Goal: Task Accomplishment & Management: Manage account settings

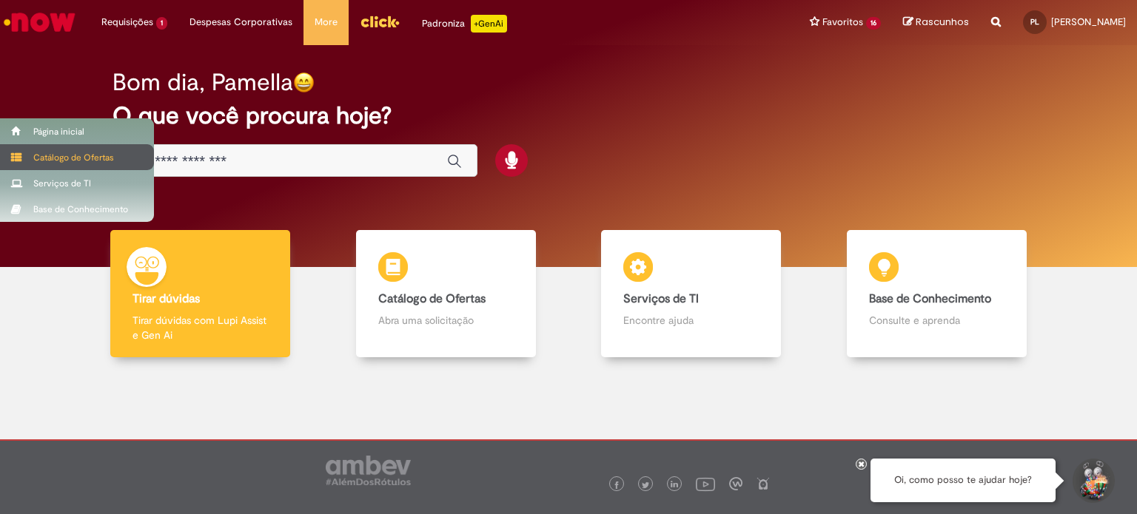
click at [27, 156] on div "Catálogo de Ofertas" at bounding box center [77, 157] width 154 height 26
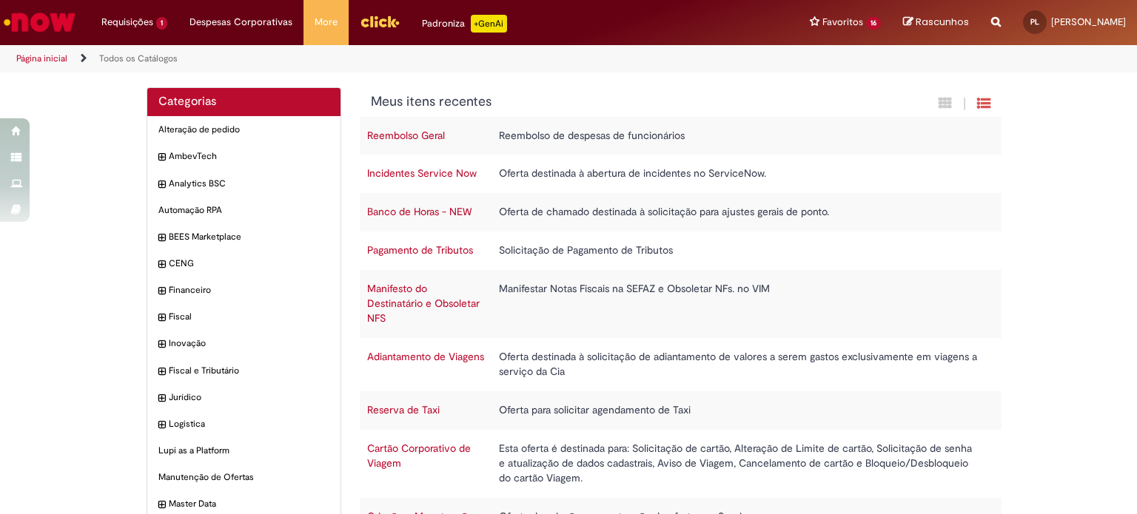
drag, startPoint x: 46, startPoint y: 53, endPoint x: 76, endPoint y: 58, distance: 30.1
click at [47, 53] on link "Página inicial" at bounding box center [41, 59] width 51 height 12
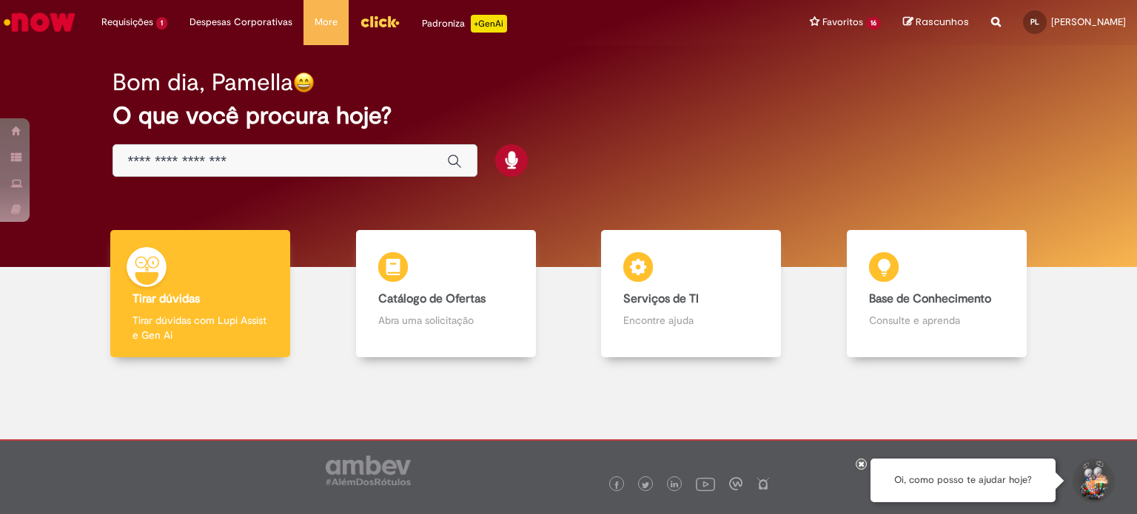
click at [9, 17] on img "Ir para a Homepage" at bounding box center [39, 22] width 76 height 30
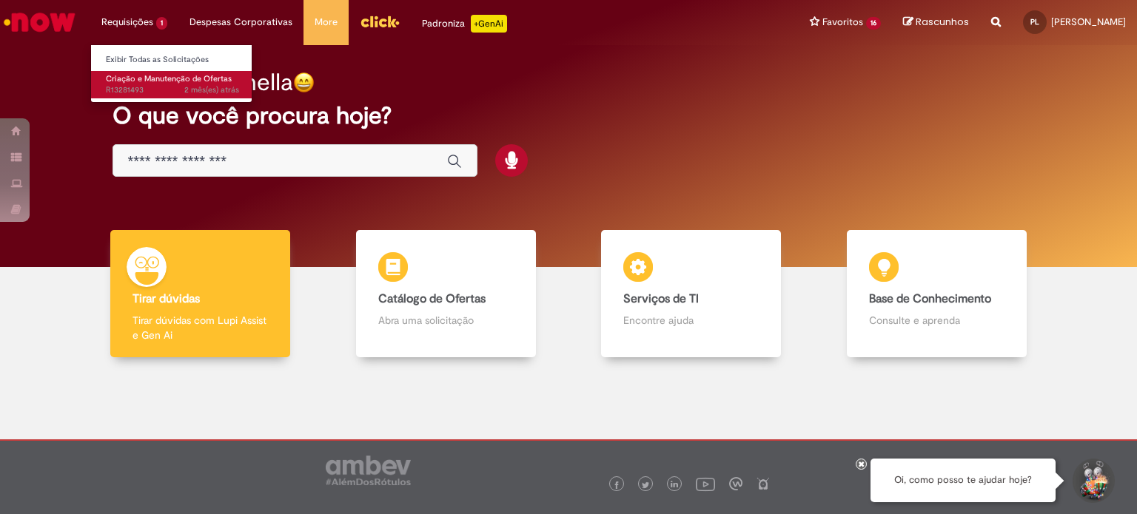
click at [137, 82] on span "Criação e Manutenção de Ofertas" at bounding box center [169, 78] width 126 height 11
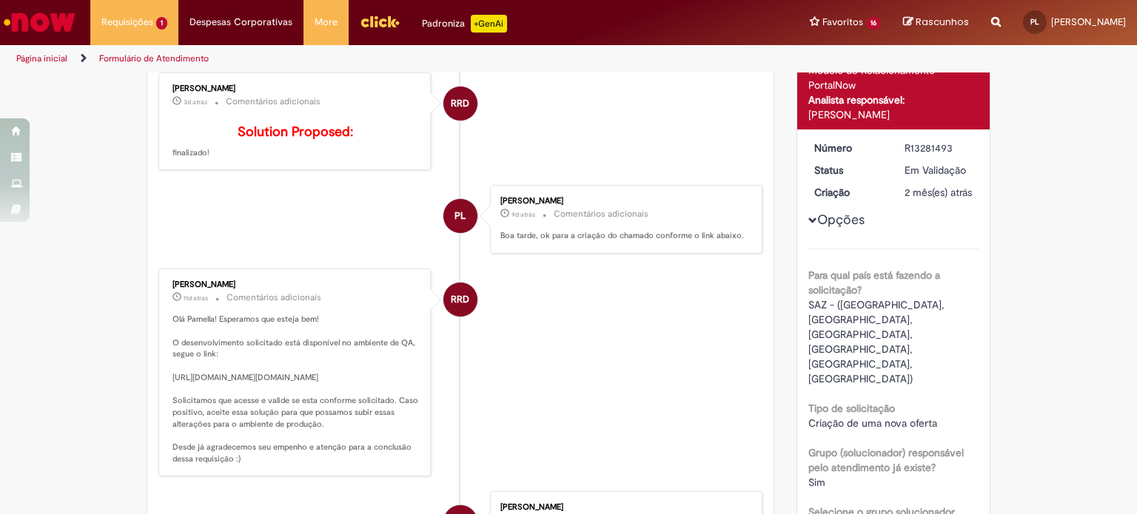
scroll to position [370, 0]
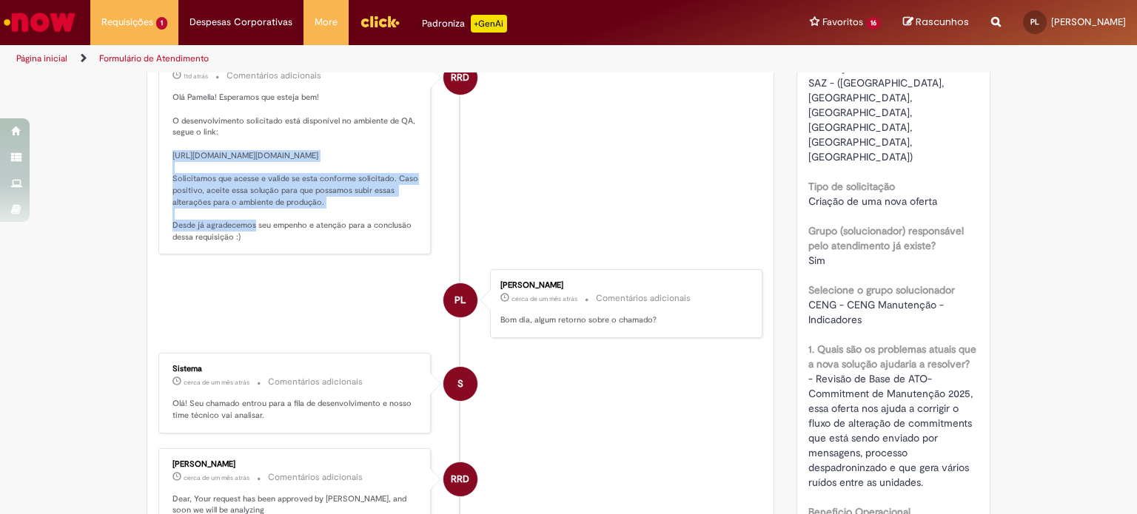
drag, startPoint x: 167, startPoint y: 177, endPoint x: 429, endPoint y: 205, distance: 264.3
click at [429, 205] on li "RRD Rafael Rigolo da Silva 11d atrás 11 dias atrás Comentários adicionais Olá P…" at bounding box center [460, 151] width 604 height 208
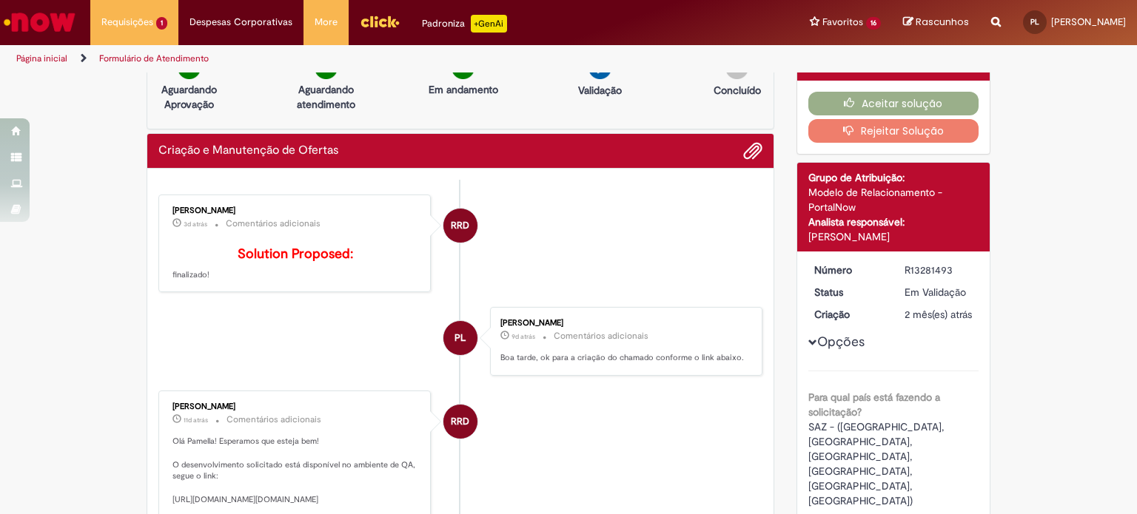
scroll to position [0, 0]
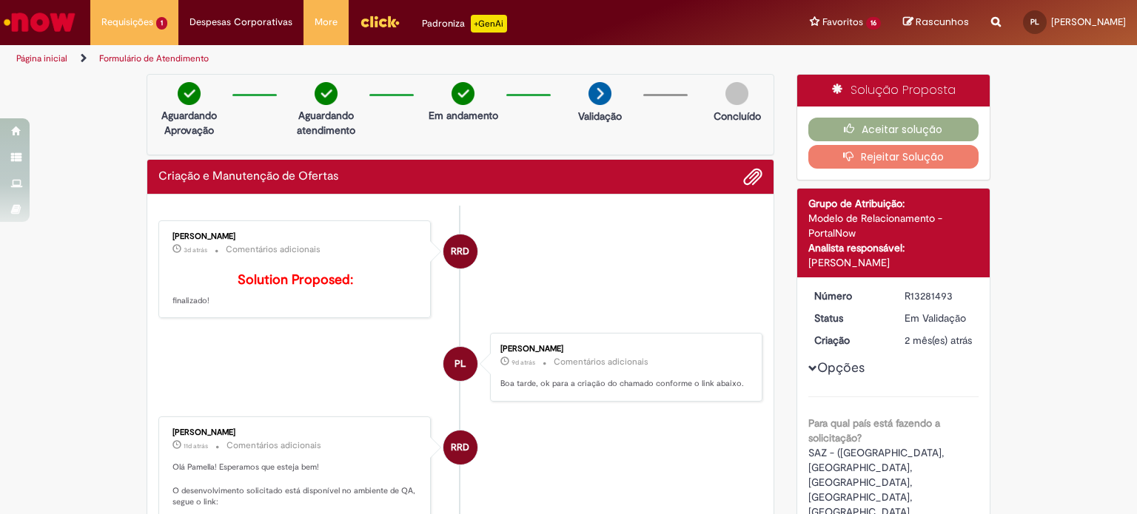
click at [980, 27] on div "Reportar problema Artigos Não encontrou base de conhecimento Catálogo Não foram…" at bounding box center [996, 22] width 32 height 45
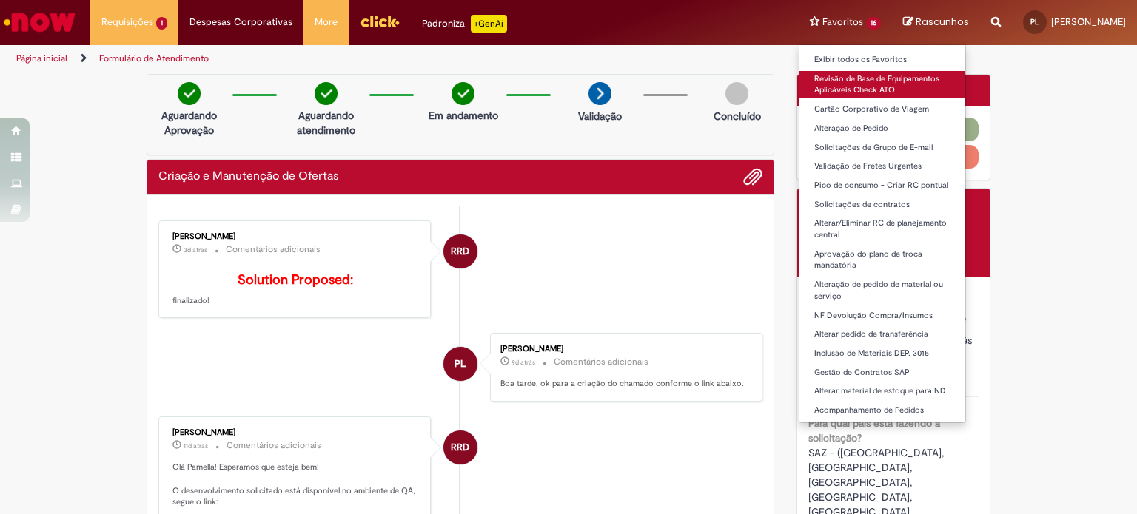
click at [799, 78] on link "Revisão de Base de Equipamentos Aplicáveis Check ATO" at bounding box center [882, 84] width 166 height 27
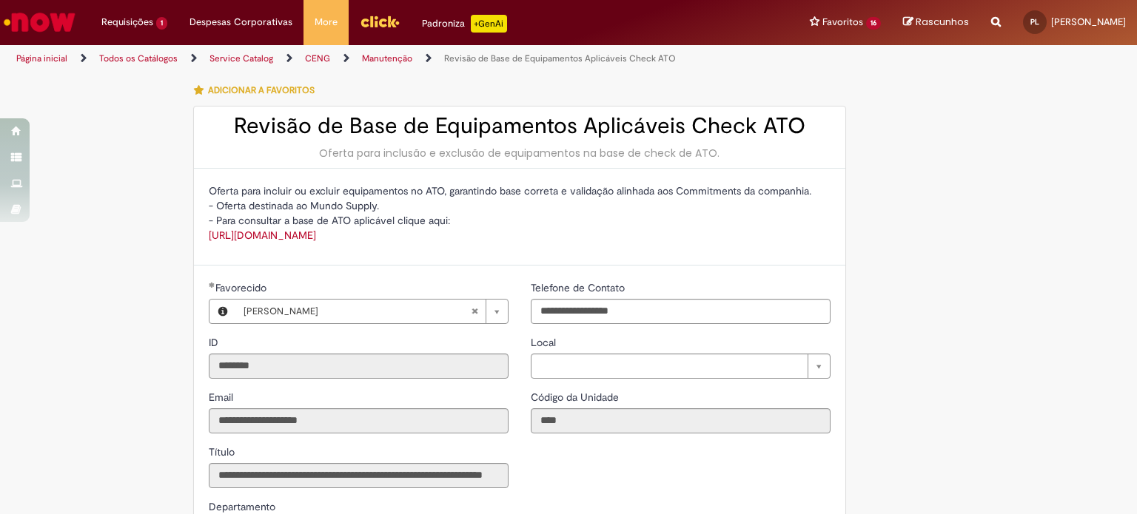
type input "**********"
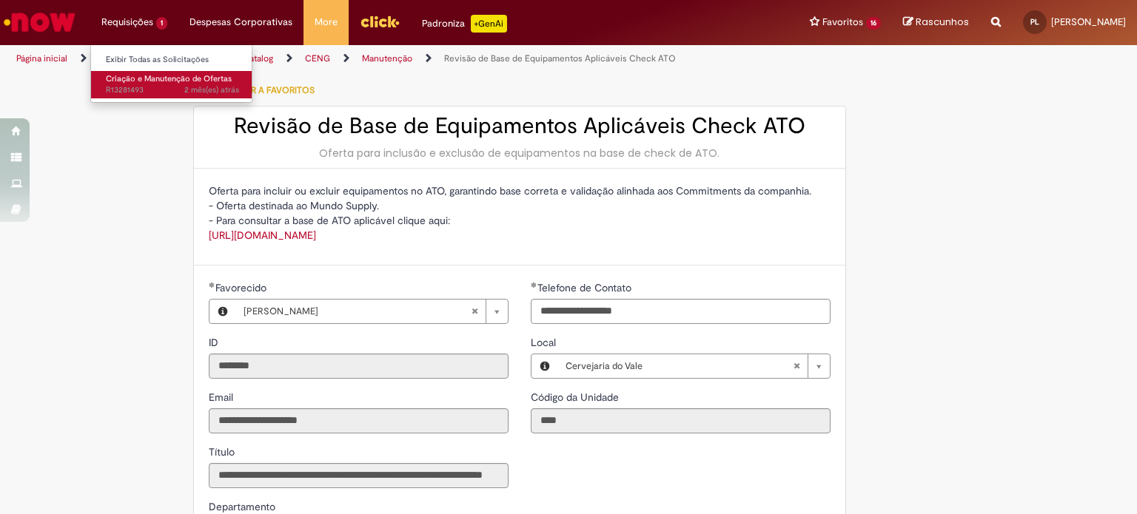
click at [154, 91] on span "2 mês(es) atrás 2 meses atrás R13281493" at bounding box center [172, 90] width 133 height 12
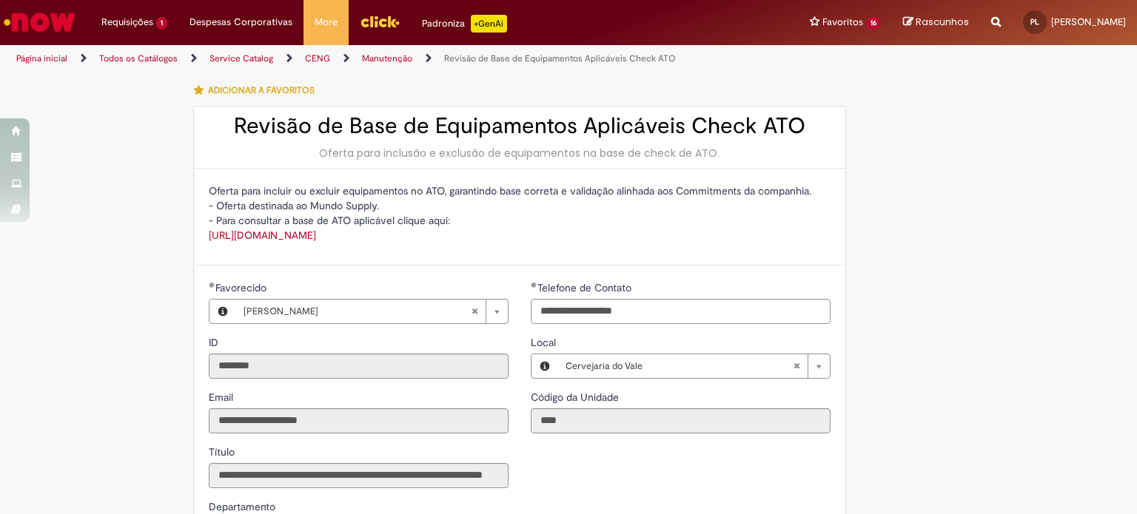
click at [166, 59] on header "Pular para o conteúdo da página Requisições 1 Exibir Todas as Solicitações Cria…" at bounding box center [568, 36] width 1137 height 73
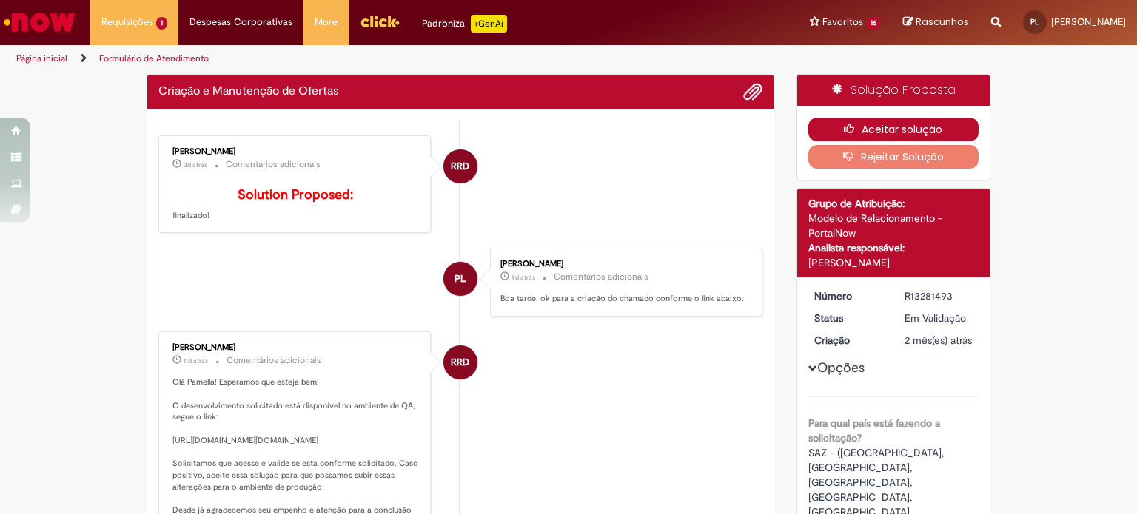
click at [865, 123] on button "Aceitar solução" at bounding box center [893, 130] width 171 height 24
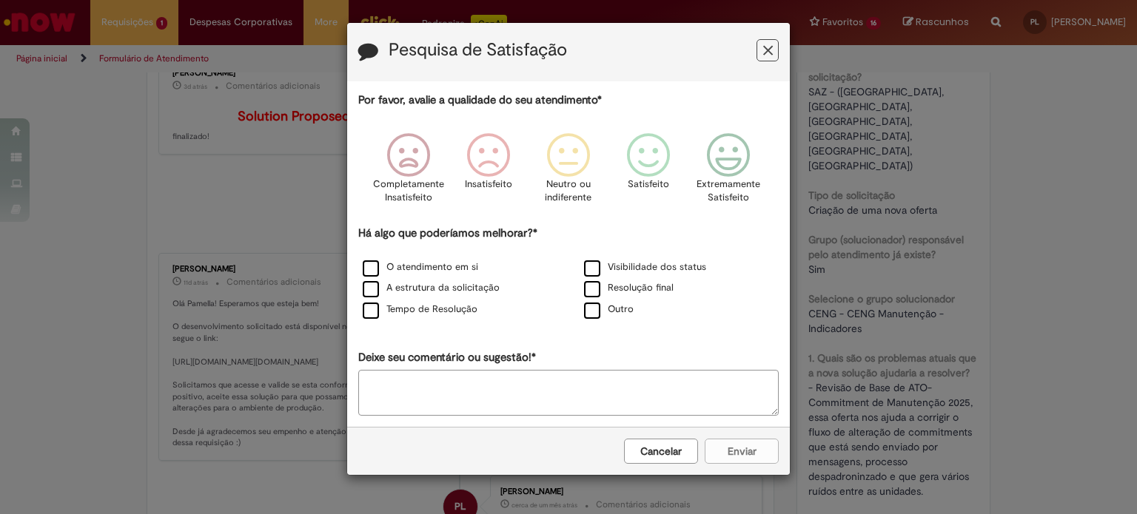
scroll to position [148, 0]
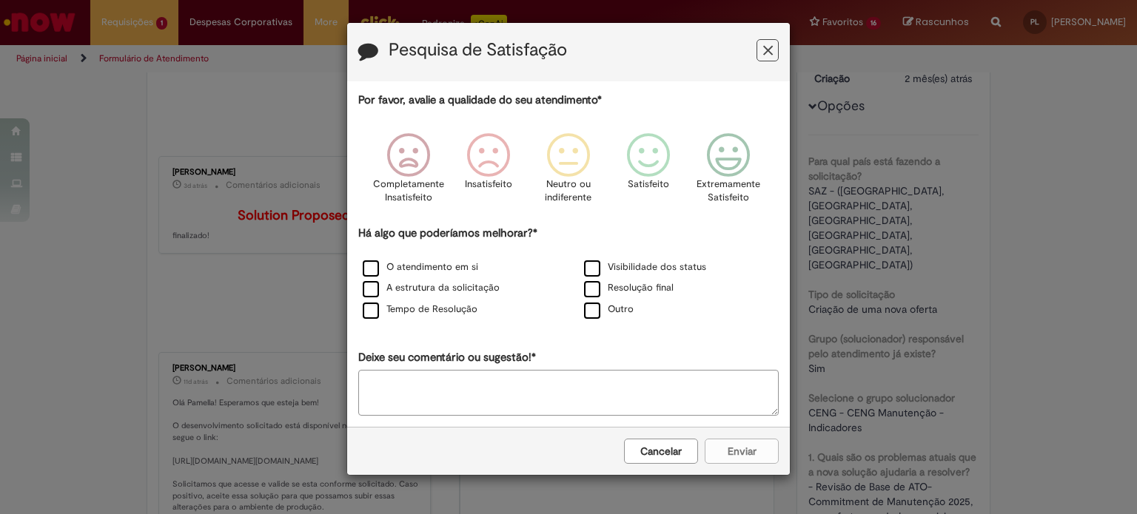
drag, startPoint x: 648, startPoint y: 437, endPoint x: 661, endPoint y: 436, distance: 13.4
click at [648, 439] on button "Cancelar" at bounding box center [661, 451] width 74 height 25
